Goal: Find contact information: Find contact information

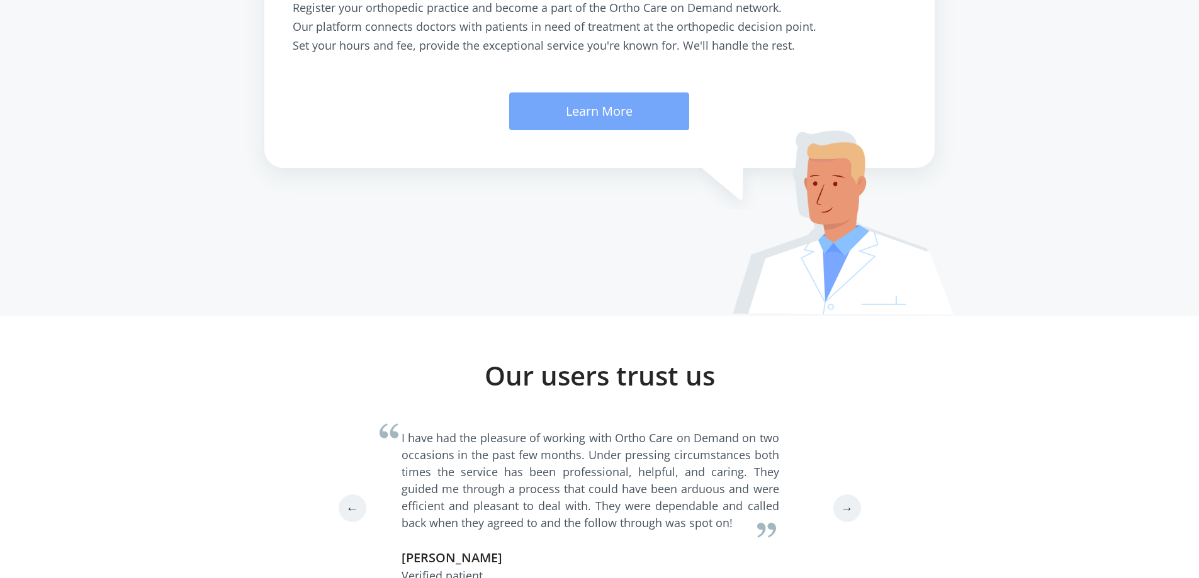
scroll to position [3499, 0]
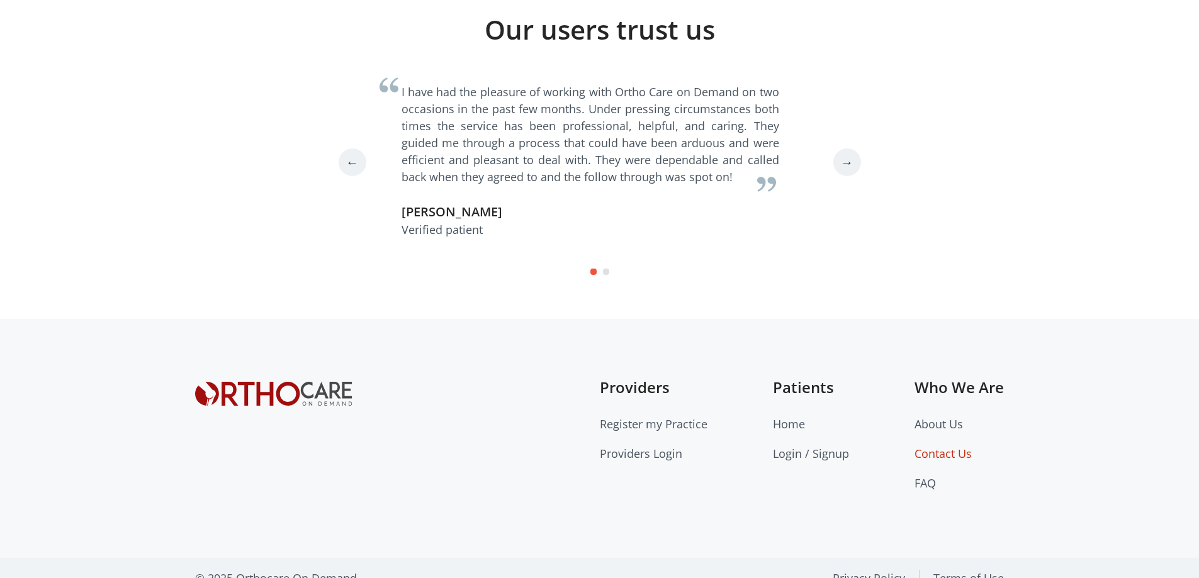
click at [955, 446] on link "Contact Us" at bounding box center [942, 453] width 57 height 15
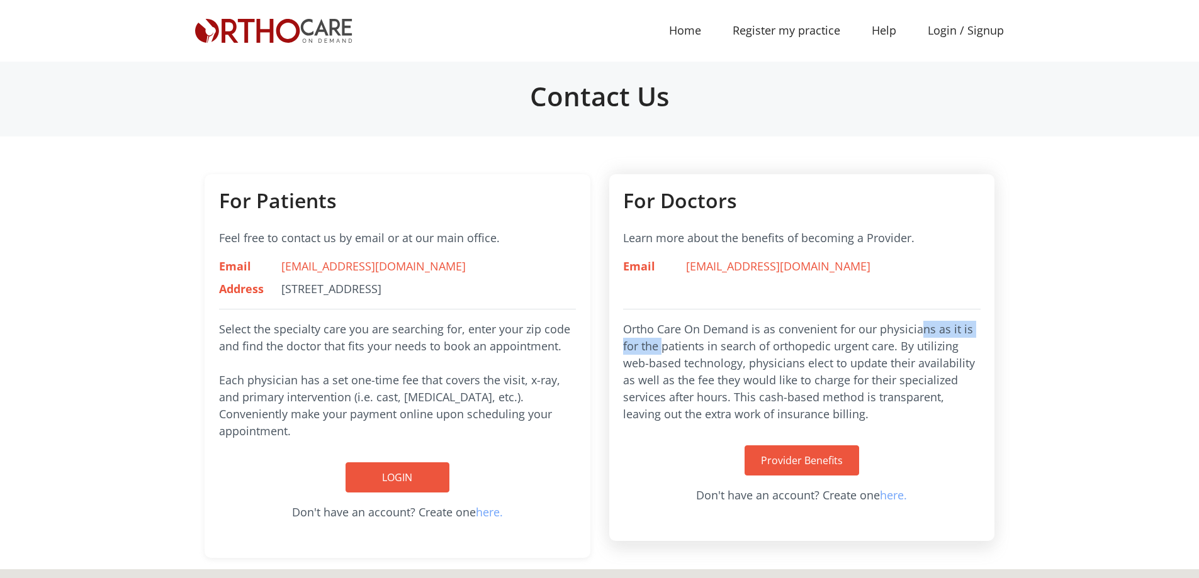
copy p "Ortho Care On Demand"
drag, startPoint x: 624, startPoint y: 329, endPoint x: 748, endPoint y: 325, distance: 123.4
click at [748, 325] on p "Ortho Care On Demand is as convenient for our physicians as it is for the patie…" at bounding box center [801, 372] width 357 height 102
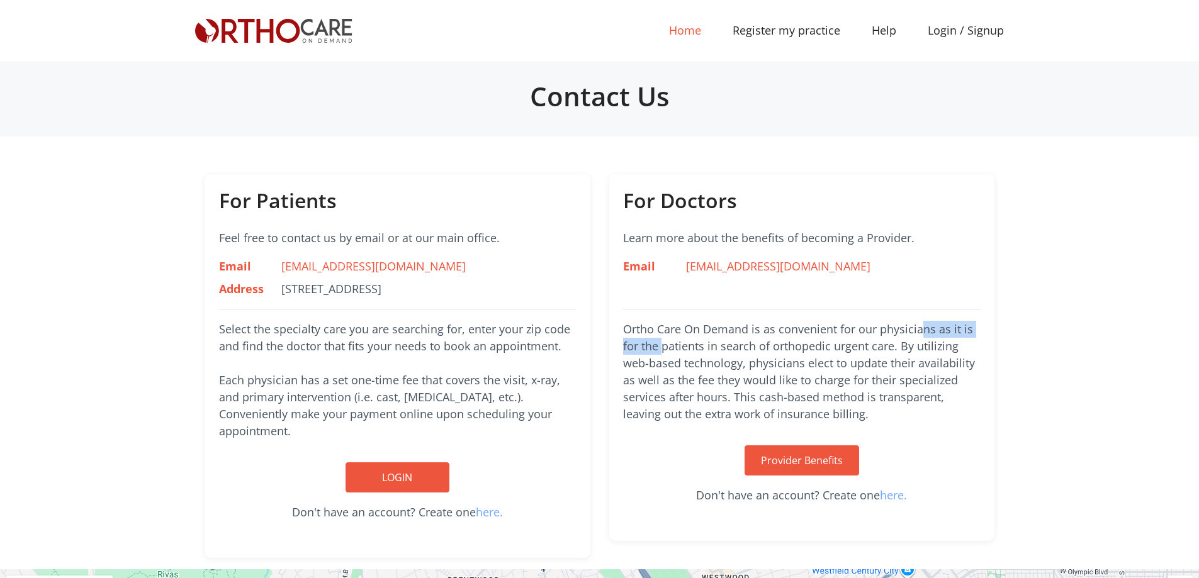
click at [686, 28] on link "Home (current)" at bounding box center [685, 30] width 64 height 28
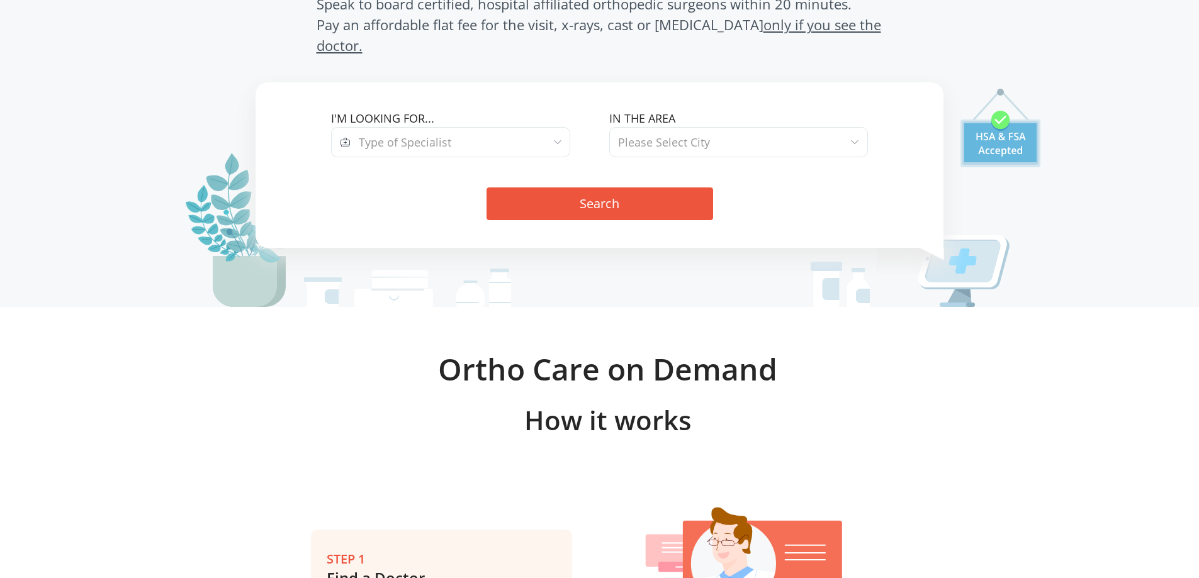
scroll to position [189, 0]
